Goal: Transaction & Acquisition: Book appointment/travel/reservation

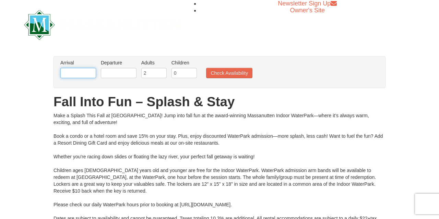
click at [89, 77] on input "text" at bounding box center [78, 73] width 36 height 10
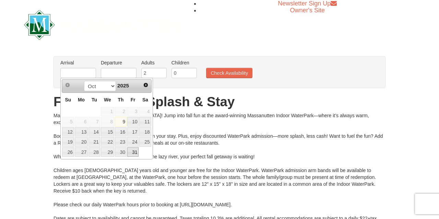
click at [133, 151] on link "31" at bounding box center [133, 153] width 12 height 10
type input "[DATE]"
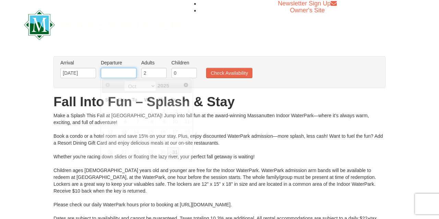
click at [120, 72] on input "text" at bounding box center [119, 73] width 36 height 10
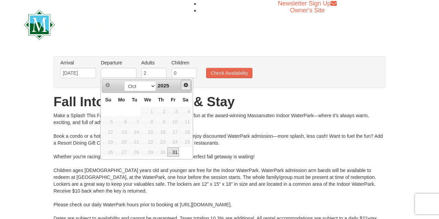
click at [184, 87] on span "Next" at bounding box center [185, 84] width 5 height 5
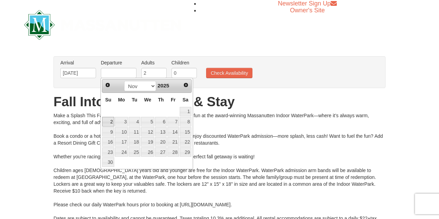
click at [109, 120] on link "2" at bounding box center [108, 122] width 12 height 10
type input "[DATE]"
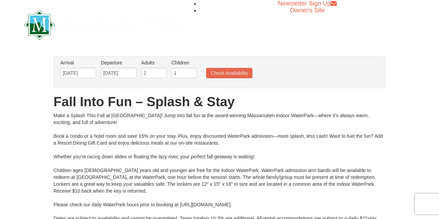
type input "1"
click at [190, 71] on input "1" at bounding box center [184, 73] width 25 height 10
click at [222, 71] on button "Check Availability" at bounding box center [229, 73] width 46 height 10
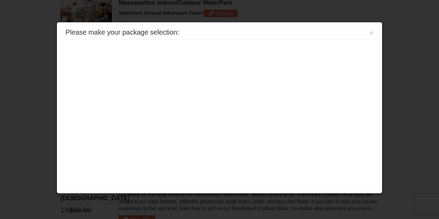
scroll to position [360, 0]
click at [370, 32] on button "×" at bounding box center [372, 33] width 4 height 7
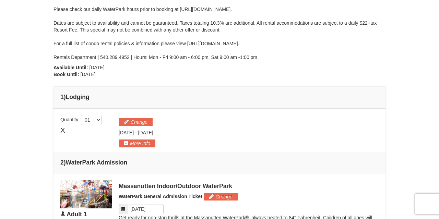
scroll to position [180, 0]
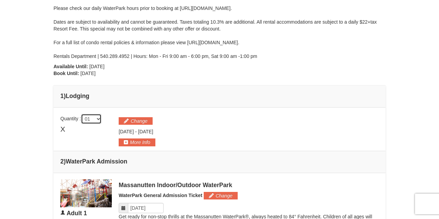
click at [81, 114] on select "01 02 03 04 05" at bounding box center [91, 119] width 21 height 10
click at [137, 117] on button "Change" at bounding box center [136, 121] width 34 height 8
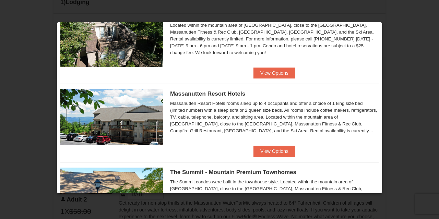
scroll to position [192, 0]
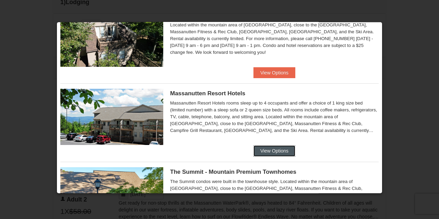
click at [269, 149] on button "View Options" at bounding box center [275, 151] width 42 height 11
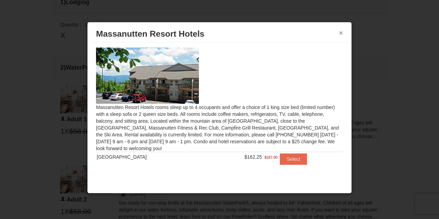
click at [342, 32] on button "×" at bounding box center [341, 33] width 4 height 7
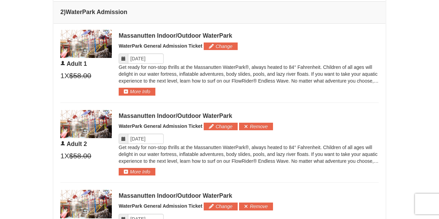
scroll to position [329, 0]
click at [217, 47] on button "Change" at bounding box center [221, 47] width 34 height 8
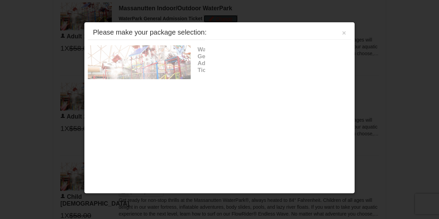
scroll to position [358, 0]
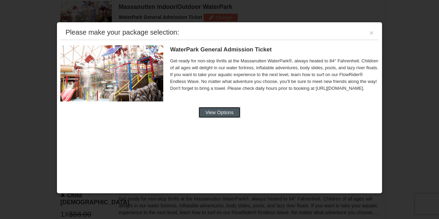
click at [223, 111] on button "View Options" at bounding box center [220, 112] width 42 height 11
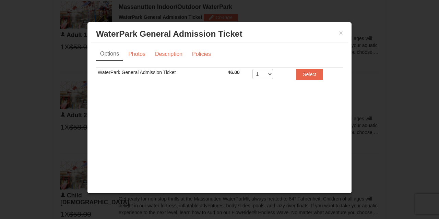
click at [277, 73] on td "1 2 3 4 5 6 7 8" at bounding box center [270, 75] width 38 height 17
click at [253, 69] on select "1 2 3 4 5 6 7 8" at bounding box center [263, 74] width 21 height 10
select select "2"
click option "2" at bounding box center [0, 0] width 0 height 0
click at [342, 34] on button "×" at bounding box center [341, 33] width 4 height 7
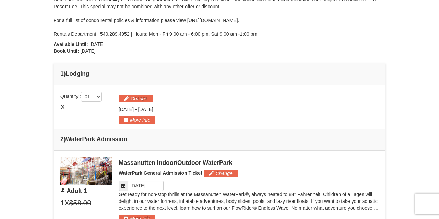
scroll to position [204, 0]
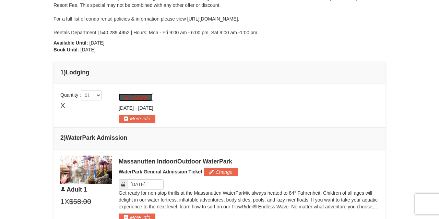
click at [143, 94] on button "Change" at bounding box center [136, 98] width 34 height 8
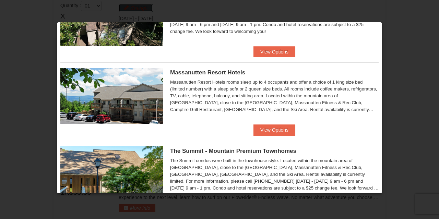
scroll to position [211, 0]
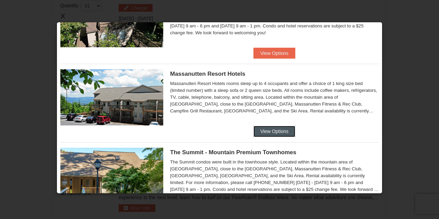
click at [262, 129] on button "View Options" at bounding box center [275, 131] width 42 height 11
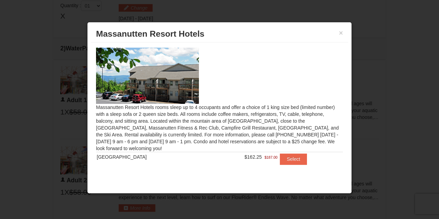
scroll to position [2, 0]
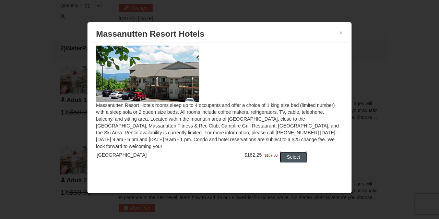
click at [281, 156] on button "Select" at bounding box center [293, 157] width 27 height 11
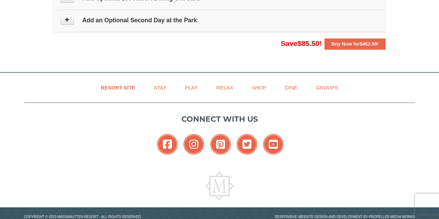
scroll to position [653, 0]
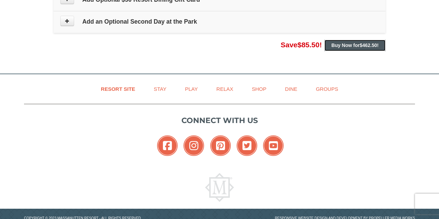
click at [339, 46] on button "Buy Now for $462.50 !" at bounding box center [355, 45] width 61 height 11
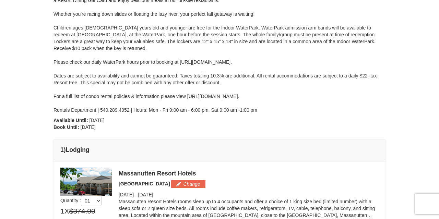
scroll to position [0, 0]
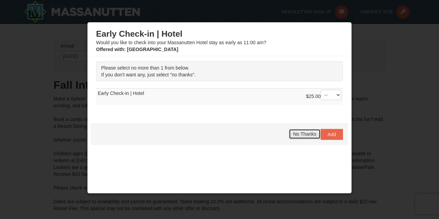
click at [310, 133] on span "No Thanks" at bounding box center [304, 133] width 23 height 5
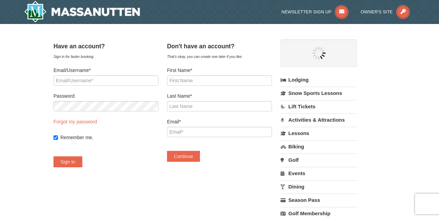
select select "10"
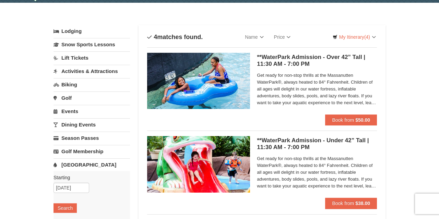
scroll to position [21, 0]
click at [339, 118] on span "Book from" at bounding box center [343, 119] width 22 height 5
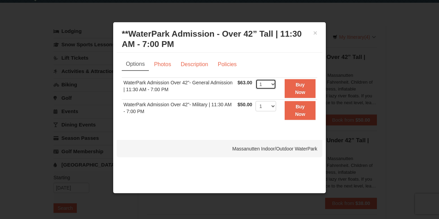
click at [256, 79] on select "1 2 3 4 5 6 7 8 9 10 11 12 13 14 15 16 17 18 19 20 21 22" at bounding box center [266, 84] width 21 height 10
select select "2"
click option "2" at bounding box center [0, 0] width 0 height 0
click at [299, 89] on button "Buy Now" at bounding box center [300, 88] width 31 height 19
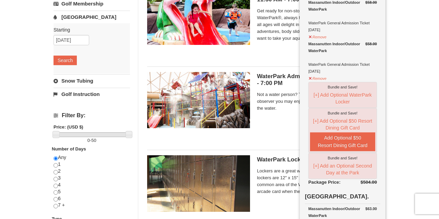
scroll to position [169, 0]
click at [323, 74] on button "Remove" at bounding box center [318, 78] width 19 height 9
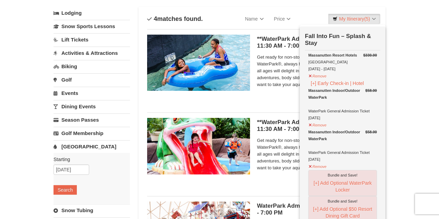
scroll to position [37, 0]
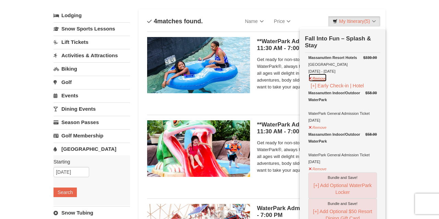
click at [318, 78] on button "Remove" at bounding box center [318, 77] width 19 height 9
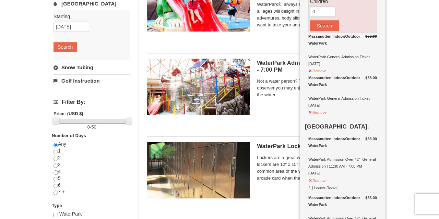
scroll to position [182, 0]
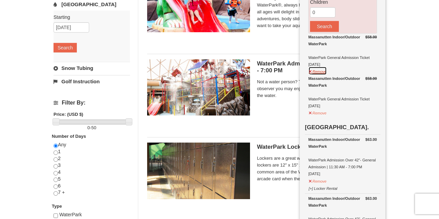
click at [322, 71] on button "Remove" at bounding box center [318, 71] width 19 height 9
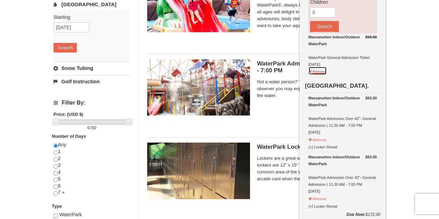
click at [322, 71] on button "Remove" at bounding box center [318, 71] width 19 height 9
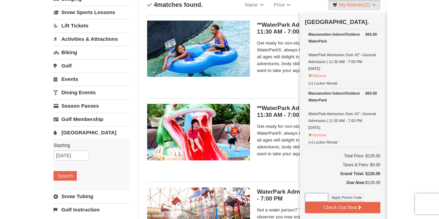
scroll to position [55, 0]
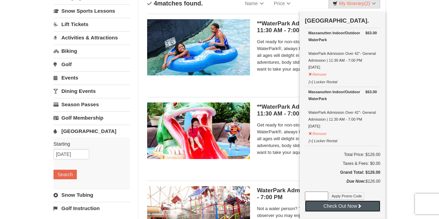
click at [348, 208] on button "Check Out Now" at bounding box center [343, 206] width 76 height 11
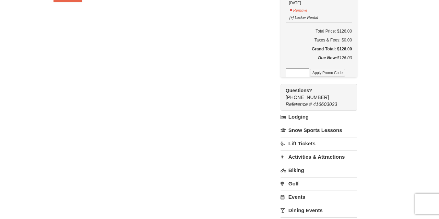
scroll to position [166, 0]
